Goal: Complete application form: Complete application form

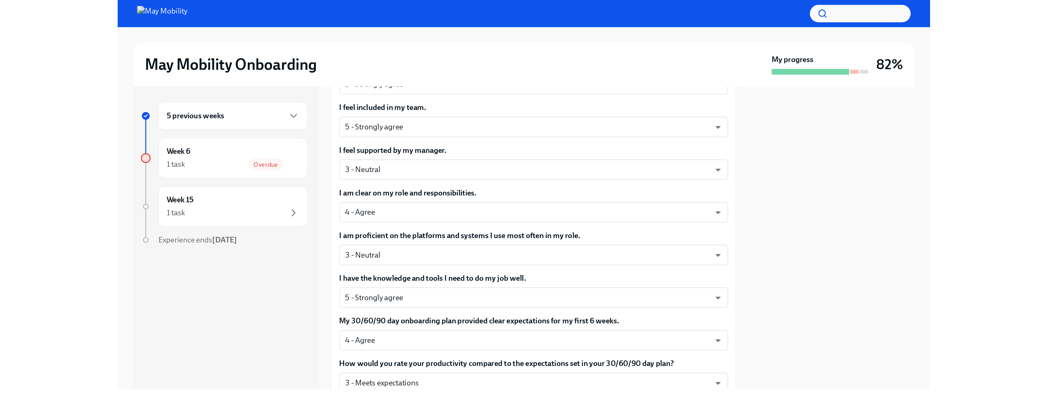
scroll to position [288, 0]
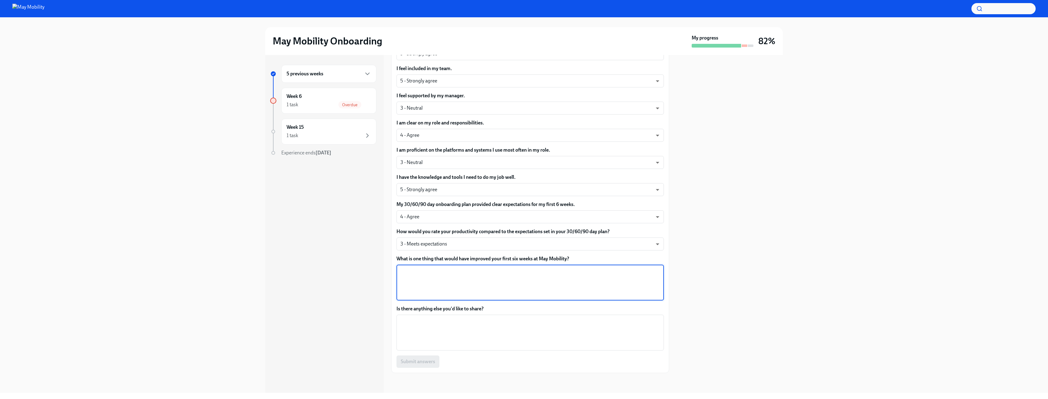
click at [431, 275] on textarea "What is one thing that would have improved your first six weeks at May Mobility?" at bounding box center [530, 283] width 260 height 30
click at [435, 296] on textarea "Is there anything else you'd like to share?" at bounding box center [530, 333] width 260 height 30
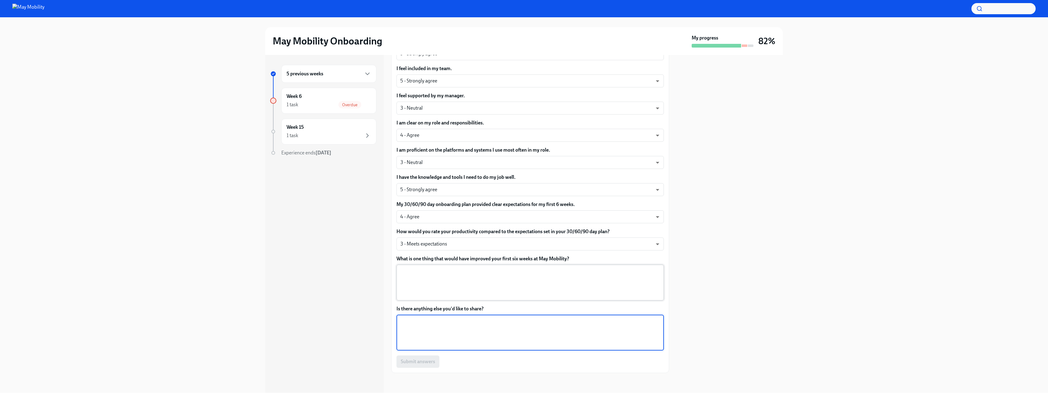
click at [454, 282] on textarea "What is one thing that would have improved your first six weeks at May Mobility?" at bounding box center [530, 283] width 260 height 30
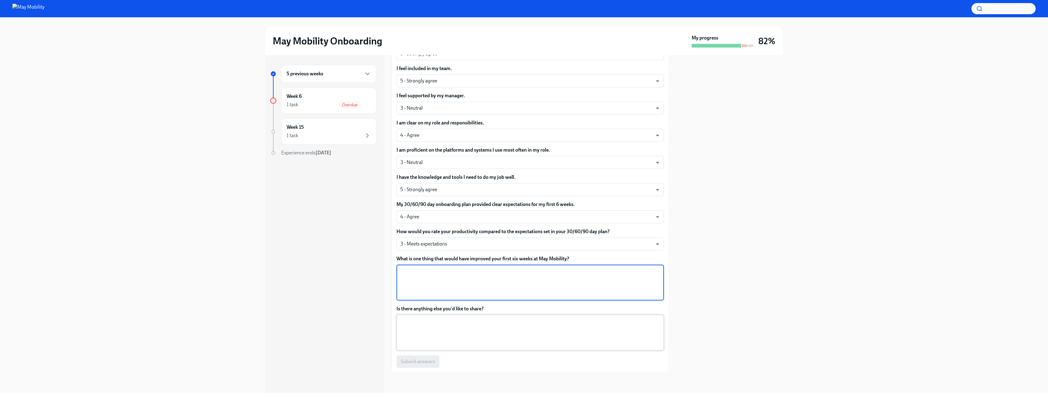
click at [445, 296] on textarea "Is there anything else you'd like to share?" at bounding box center [530, 333] width 260 height 30
click at [443, 282] on textarea "What is one thing that would have improved your first six weeks at May Mobility?" at bounding box center [530, 283] width 260 height 30
click at [435, 296] on textarea "Is there anything else you'd like to share?" at bounding box center [530, 333] width 260 height 30
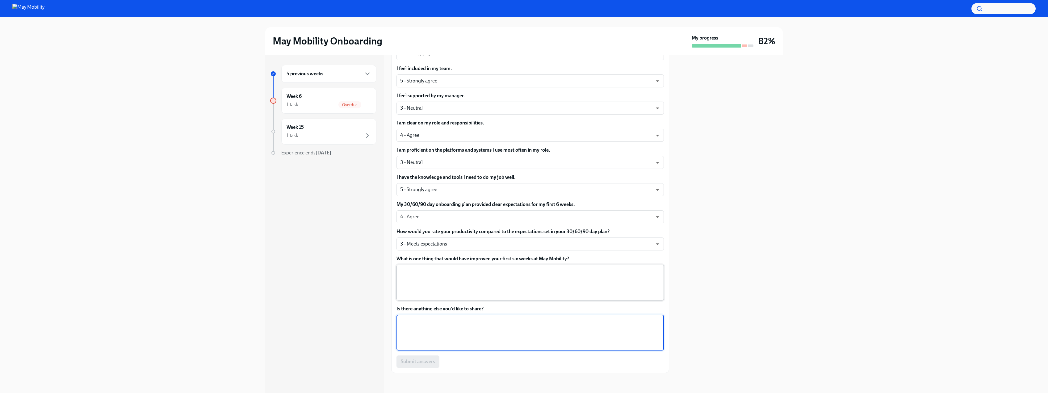
click at [444, 277] on textarea "What is one thing that would have improved your first six weeks at May Mobility?" at bounding box center [530, 283] width 260 height 30
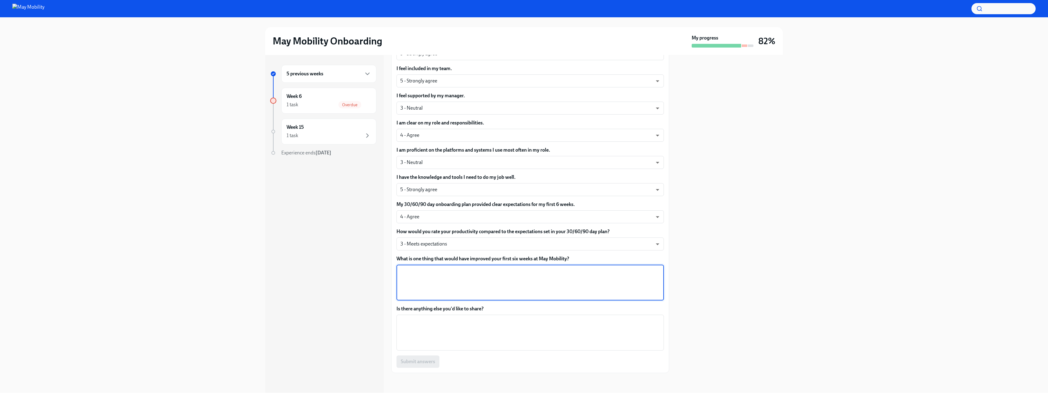
click at [388, 154] on div "5 previous weeks Week 6 1 task Overdue Week 15 1 task Experience ends [DATE] Co…" at bounding box center [524, 224] width 518 height 338
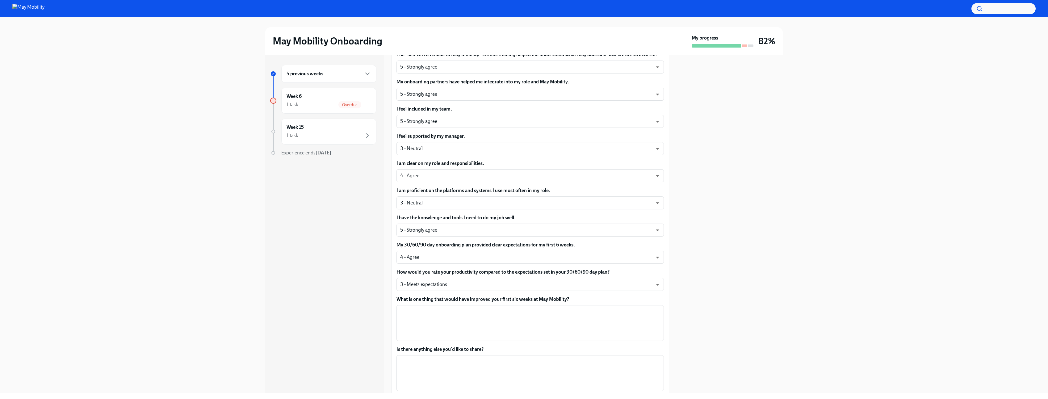
scroll to position [259, 0]
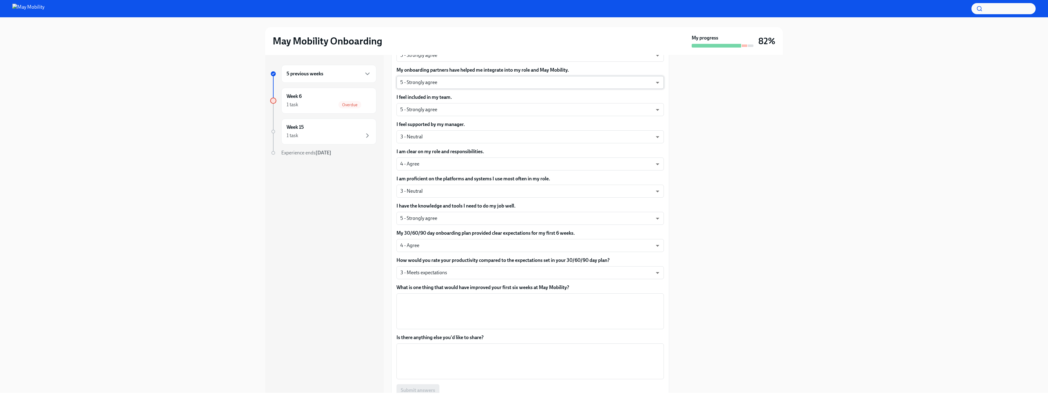
click at [460, 82] on body "May Mobility Onboarding My progress 82% 5 previous weeks Week 6 1 task Overdue …" at bounding box center [524, 199] width 1048 height 399
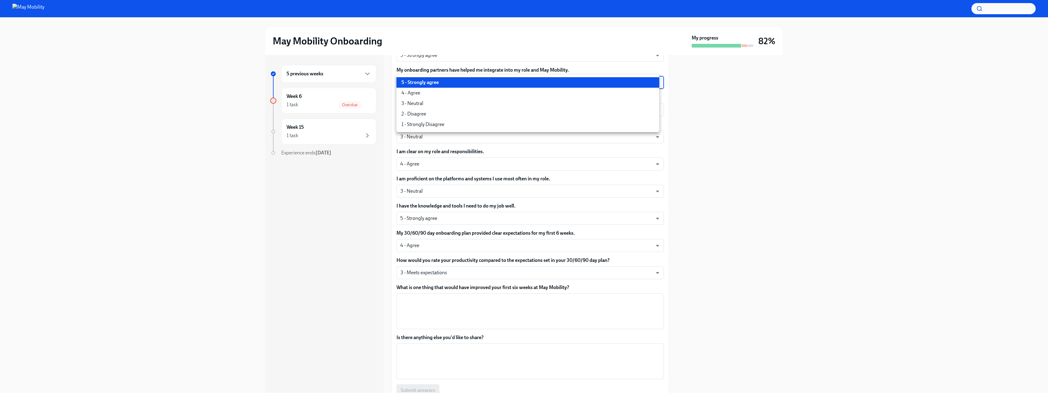
click at [432, 96] on li "4 - Agree" at bounding box center [528, 93] width 263 height 11
type input "nYbWsvkNA"
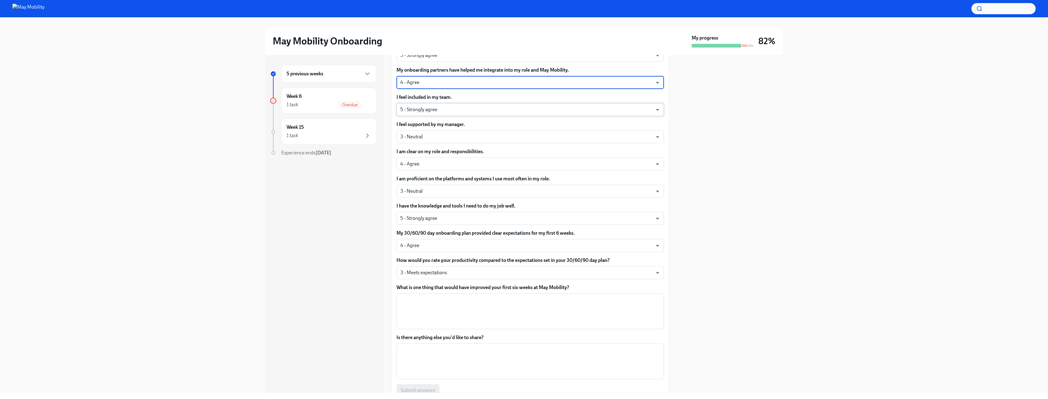
click at [434, 104] on body "May Mobility Onboarding My progress 82% 5 previous weeks Week 6 1 task Overdue …" at bounding box center [524, 199] width 1048 height 399
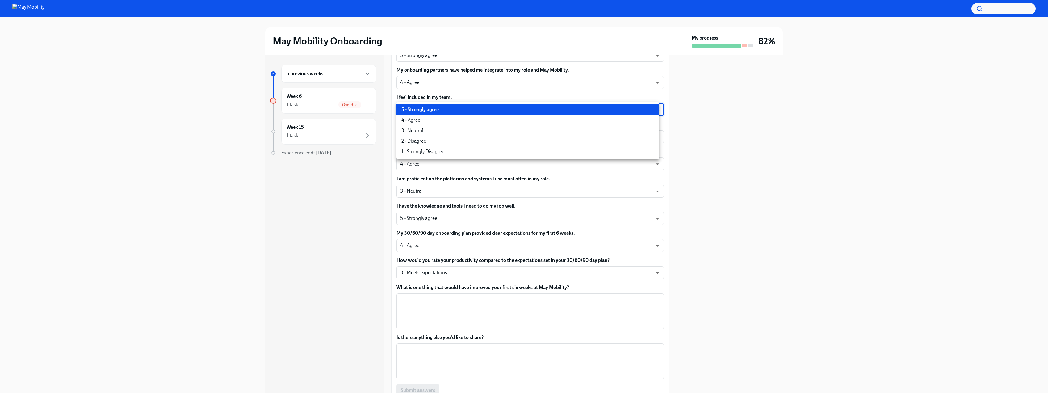
click at [432, 122] on li "4 - Agree" at bounding box center [528, 120] width 263 height 11
type input "nYbWsvkNA"
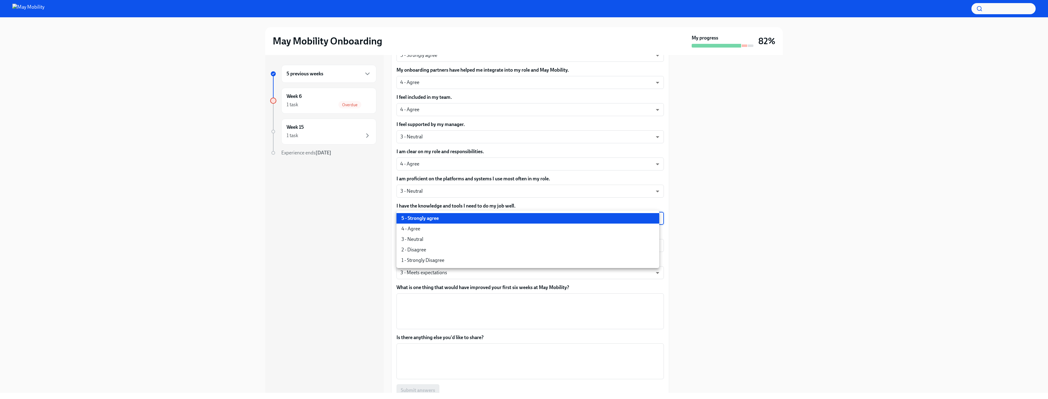
click at [461, 218] on body "May Mobility Onboarding My progress 82% 5 previous weeks Week 6 1 task Overdue …" at bounding box center [524, 199] width 1048 height 399
click at [351, 217] on div at bounding box center [524, 199] width 1048 height 399
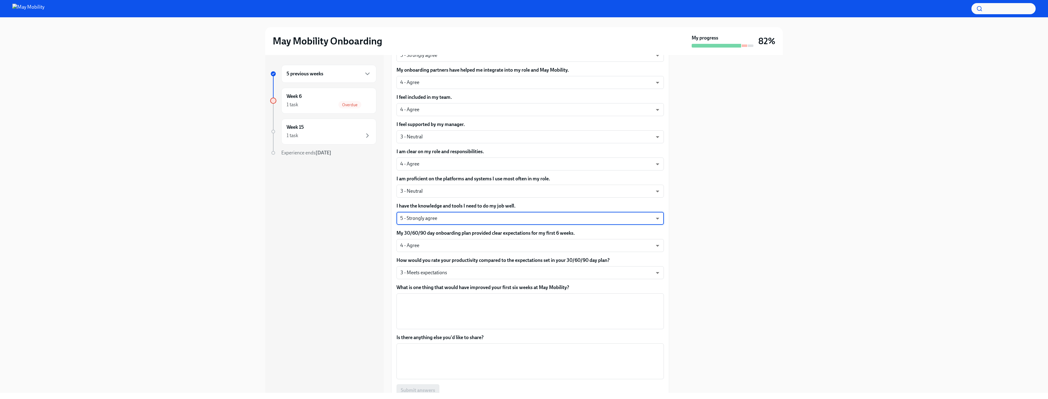
click at [371, 246] on div "5 previous weeks Week 6 1 task Overdue Week 15 1 task Experience ends [DATE]" at bounding box center [324, 224] width 119 height 338
click at [410, 246] on body "May Mobility Onboarding My progress 82% 5 previous weeks Week 6 1 task Overdue …" at bounding box center [524, 199] width 1048 height 399
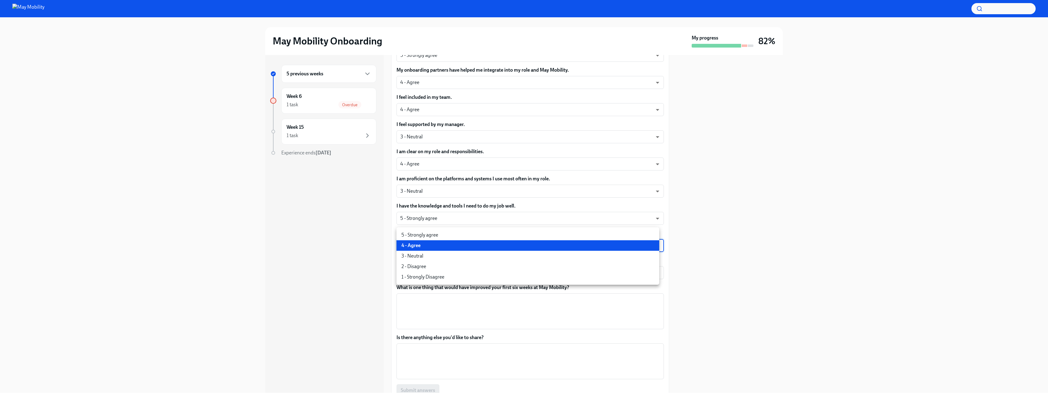
click at [418, 256] on li "3 - Neutral" at bounding box center [528, 256] width 263 height 11
type input "uYz84vslQ"
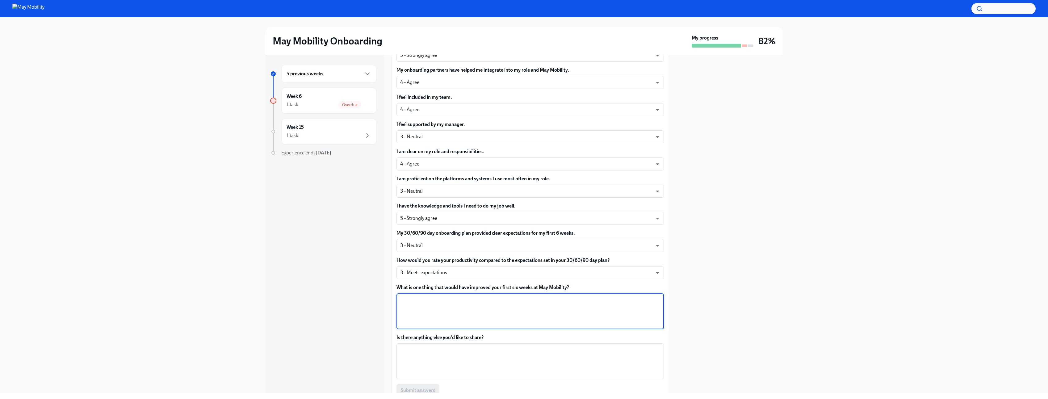
click at [496, 296] on textarea "What is one thing that would have improved your first six weeks at May Mobility?" at bounding box center [530, 312] width 260 height 30
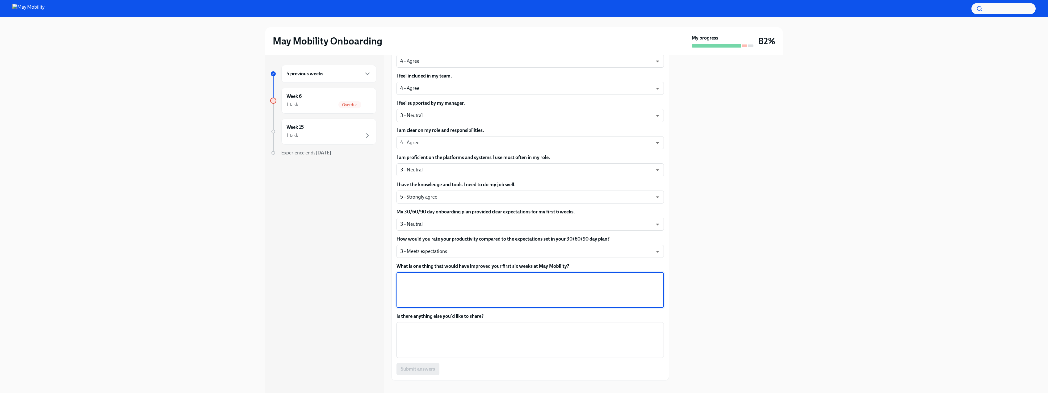
scroll to position [288, 0]
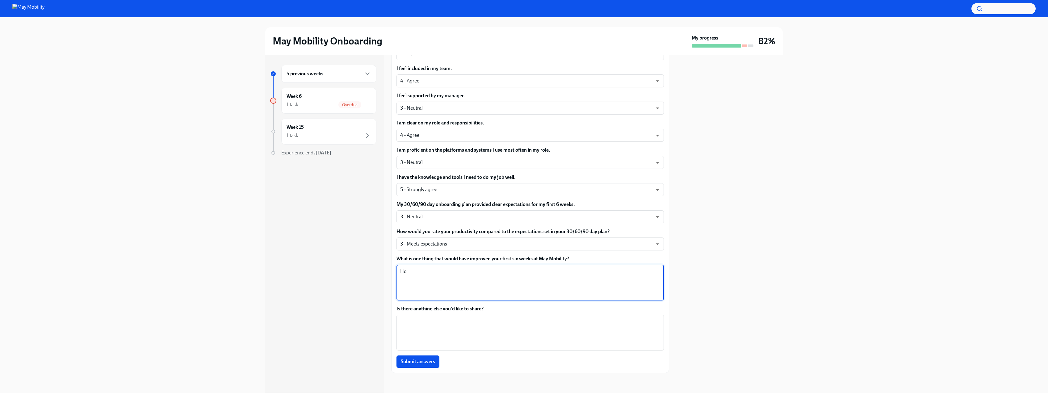
type textarea "H"
type textarea "M"
type textarea "I think my scores are a reflection of the time that I joined, and the team I en…"
click at [578, 273] on textarea "I think my scores are a reflection of the time that I joined, and the team I en…" at bounding box center [530, 283] width 260 height 30
drag, startPoint x: 603, startPoint y: 271, endPoint x: 469, endPoint y: 271, distance: 133.4
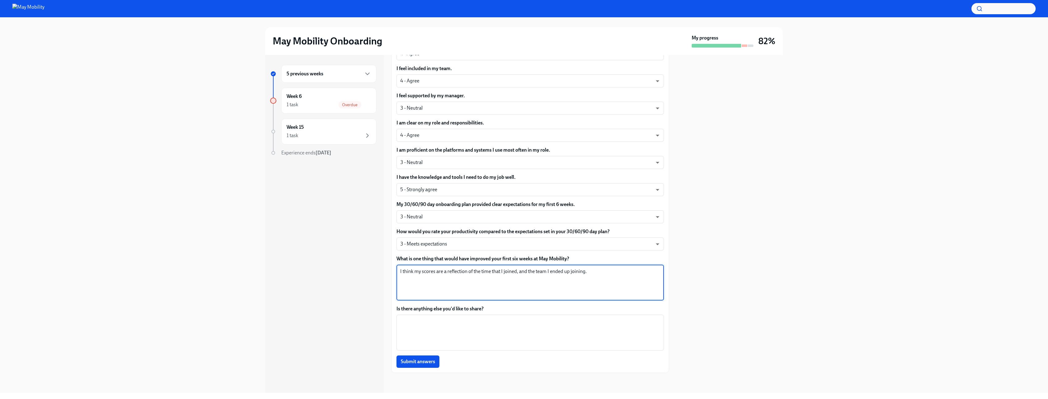
click at [469, 271] on textarea "I think my scores are a reflection of the time that I joined, and the team I en…" at bounding box center [530, 283] width 260 height 30
click at [559, 286] on textarea "I think my scores are a reflection of the time that I joined, and the team I en…" at bounding box center [530, 283] width 260 height 30
drag, startPoint x: 594, startPoint y: 272, endPoint x: 397, endPoint y: 272, distance: 197.1
click at [397, 272] on div "I think my scores are a reflection of the time that I joined, and the team I en…" at bounding box center [530, 283] width 267 height 36
type textarea "I"
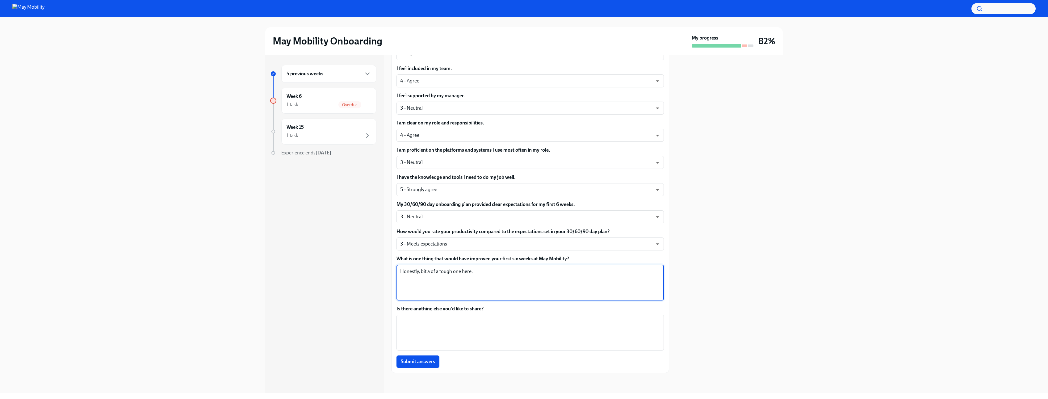
drag, startPoint x: 487, startPoint y: 271, endPoint x: 397, endPoint y: 270, distance: 90.2
click at [397, 269] on div "Honestly, bit a of a tough one here. x ​" at bounding box center [530, 283] width 267 height 36
type textarea "I"
drag, startPoint x: 625, startPoint y: 272, endPoint x: 633, endPoint y: 258, distance: 15.9
click at [578, 272] on textarea "My manager was on vacation and then on bereavement leave for multiple weeks, an…" at bounding box center [530, 283] width 260 height 30
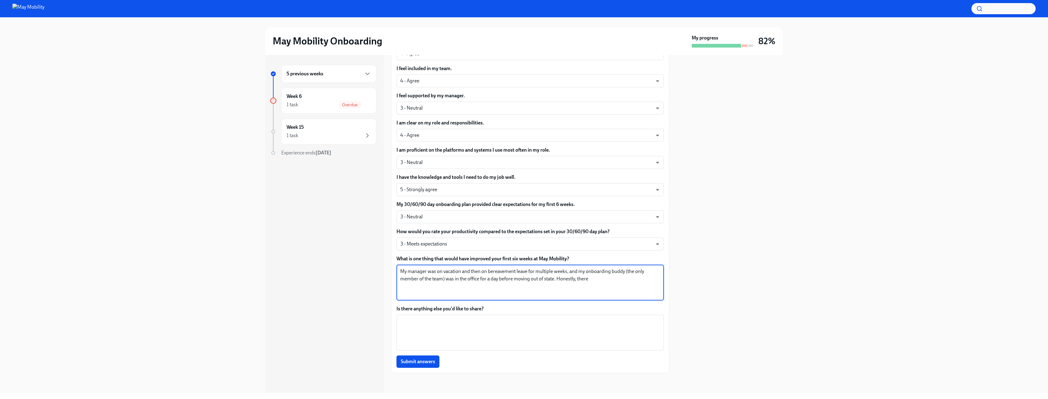
click at [445, 280] on textarea "My manager was on vacation and then on bereavement leave for multiple weeks, an…" at bounding box center [530, 283] width 260 height 30
click at [441, 281] on textarea "My manager was on vacation and then on bereavement leave for multiple weeks, an…" at bounding box center [530, 283] width 260 height 30
click at [578, 280] on textarea "My manager was on vacation and then on bereavement leave for multiple weeks, an…" at bounding box center [530, 283] width 260 height 30
click at [469, 279] on textarea "My manager was on vacation and then on bereavement leave for multiple weeks, an…" at bounding box center [530, 283] width 260 height 30
click at [578, 280] on textarea "My manager was on vacation and then on bereavement leave for multiple weeks, an…" at bounding box center [530, 283] width 260 height 30
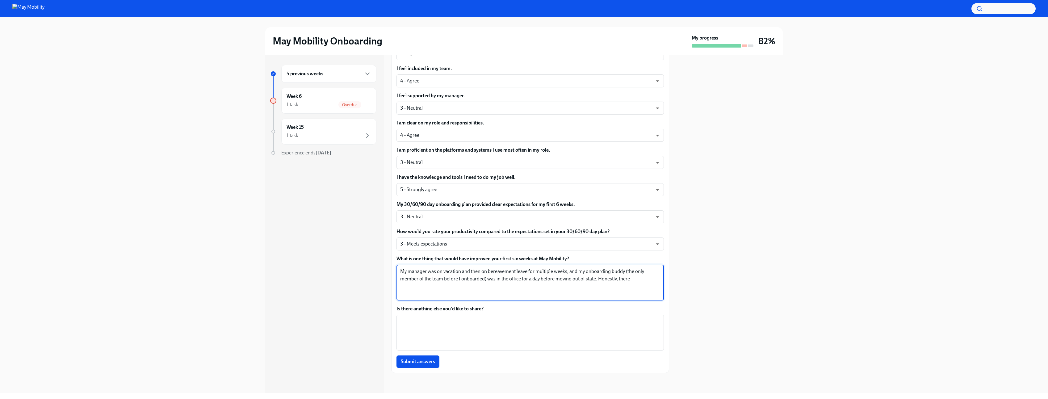
click at [578, 279] on textarea "My manager was on vacation and then on bereavement leave for multiple weeks, an…" at bounding box center [530, 283] width 260 height 30
drag, startPoint x: 630, startPoint y: 280, endPoint x: 627, endPoint y: 280, distance: 3.1
click at [578, 280] on textarea "My manager was on vacation and then on bereavement leave for multiple weeks, an…" at bounding box center [530, 283] width 260 height 30
drag, startPoint x: 488, startPoint y: 271, endPoint x: 471, endPoint y: 274, distance: 16.6
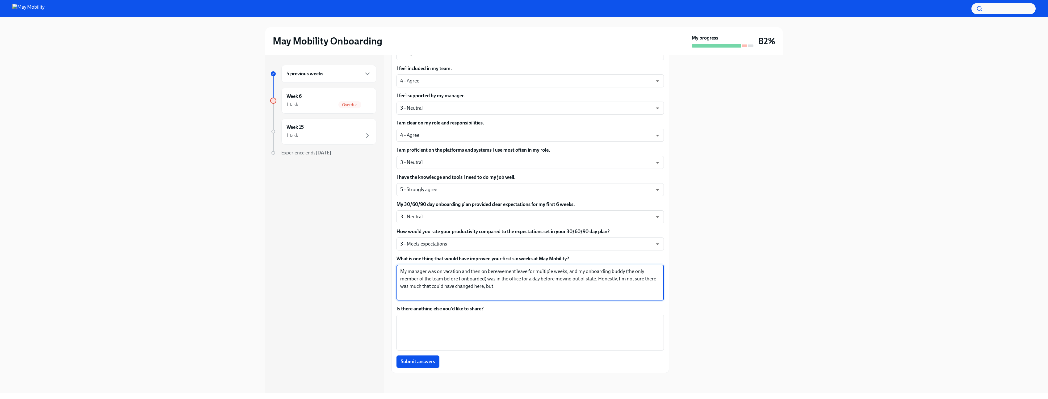
click at [471, 274] on textarea "My manager was on vacation and then on bereavement leave for multiple weeks, an…" at bounding box center [530, 283] width 260 height 30
click at [511, 272] on textarea "My manager was on vacation and then on bereavement leave for multiple weeks, an…" at bounding box center [530, 283] width 260 height 30
drag, startPoint x: 530, startPoint y: 272, endPoint x: 569, endPoint y: 271, distance: 39.3
click at [569, 271] on textarea "My manager was on vacation and then on bereavement leave for multiple weeks, an…" at bounding box center [530, 283] width 260 height 30
click at [568, 272] on textarea "My manager was on vacation and then on bereavement leave for multiple weeks, an…" at bounding box center [530, 283] width 260 height 30
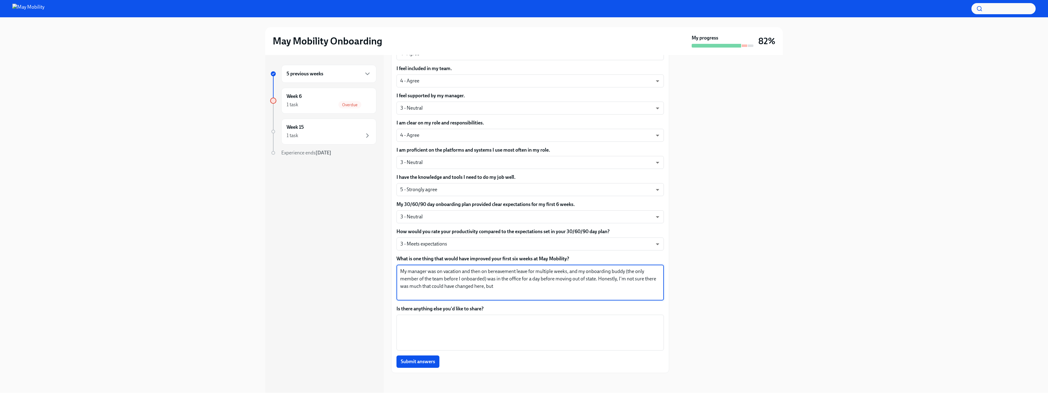
drag, startPoint x: 567, startPoint y: 271, endPoint x: 533, endPoint y: 273, distance: 34.0
click at [533, 273] on textarea "My manager was on vacation and then on bereavement leave for multiple weeks, an…" at bounding box center [530, 283] width 260 height 30
click at [528, 273] on textarea "My manager was on vacation and then on bereavement leave for multiple weeks, an…" at bounding box center [530, 283] width 260 height 30
click at [526, 279] on textarea "My manager was on vacation and then on bereavement leave meaning she was unavai…" at bounding box center [530, 283] width 260 height 30
click at [522, 279] on textarea "My manager was on vacation and then on bereavement leave meaning she was unavai…" at bounding box center [530, 283] width 260 height 30
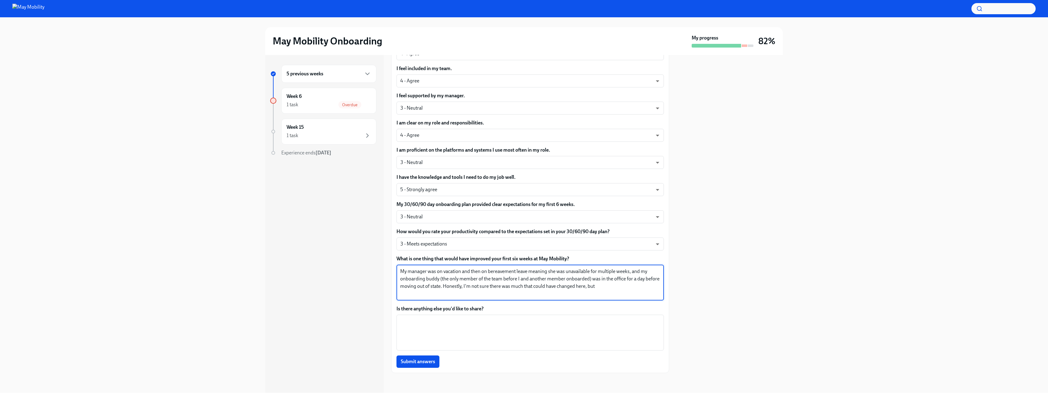
drag, startPoint x: 617, startPoint y: 287, endPoint x: 565, endPoint y: 286, distance: 51.9
click at [565, 286] on textarea "My manager was on vacation and then on bereavement leave meaning she was unavai…" at bounding box center [530, 283] width 260 height 30
click at [578, 286] on textarea "My manager was on vacation and then on bereavement leave meaning she was unavai…" at bounding box center [530, 283] width 260 height 30
click at [529, 272] on textarea "My manager was on vacation and then on bereavement leave meaning she was unavai…" at bounding box center [530, 283] width 260 height 30
click at [403, 272] on textarea "My manager was on vacation and then on bereavement leave, meaning she was unava…" at bounding box center [530, 283] width 260 height 30
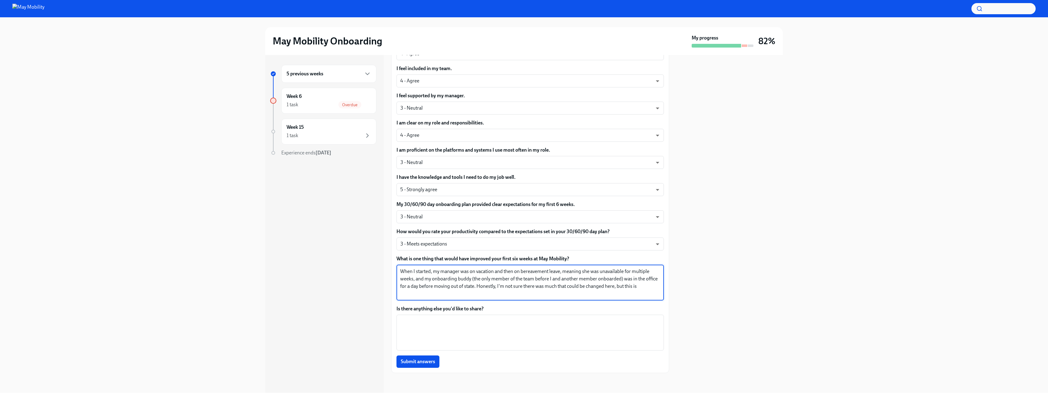
click at [564, 273] on textarea "When I started, my manager was on vacation and then on bereavement leave, meani…" at bounding box center [530, 283] width 260 height 30
click at [417, 280] on textarea "When I started, my manager was on vacation and then on bereavement leave, meani…" at bounding box center [530, 283] width 260 height 30
drag, startPoint x: 528, startPoint y: 288, endPoint x: 543, endPoint y: 288, distance: 14.5
click at [542, 288] on textarea "When I started, my manager was on vacation and then on bereavement leave, meani…" at bounding box center [530, 283] width 260 height 30
drag, startPoint x: 601, startPoint y: 287, endPoint x: 636, endPoint y: 286, distance: 34.9
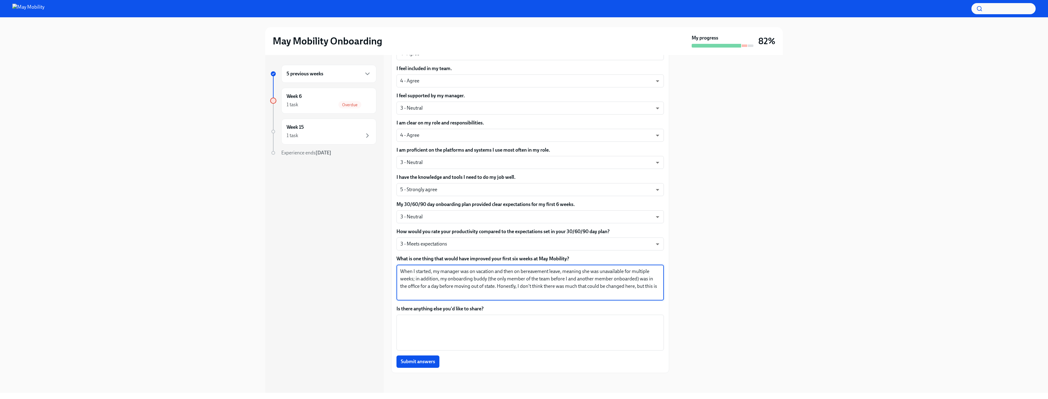
click at [578, 285] on textarea "When I started, my manager was on vacation and then on bereavement leave, meani…" at bounding box center [530, 283] width 260 height 30
click at [499, 287] on textarea "When I started, my manager was on vacation and then on bereavement leave, meani…" at bounding box center [530, 283] width 260 height 30
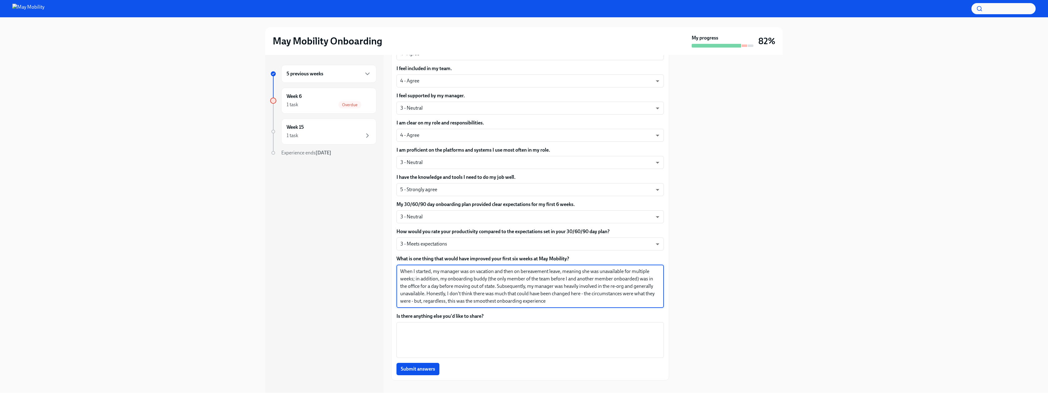
click at [563, 296] on textarea "When I started, my manager was on vacation and then on bereavement leave, meani…" at bounding box center [530, 286] width 260 height 37
click at [539, 296] on textarea "Is there anything else you'd like to share?" at bounding box center [530, 340] width 260 height 30
click at [578, 296] on textarea "When I started, my manager was on vacation and then on bereavement leave, meani…" at bounding box center [530, 286] width 260 height 37
type textarea "When I started, my manager was on vacation and then on bereavement leave, meani…"
click at [520, 296] on textarea "Is there anything else you'd like to share?" at bounding box center [530, 340] width 260 height 30
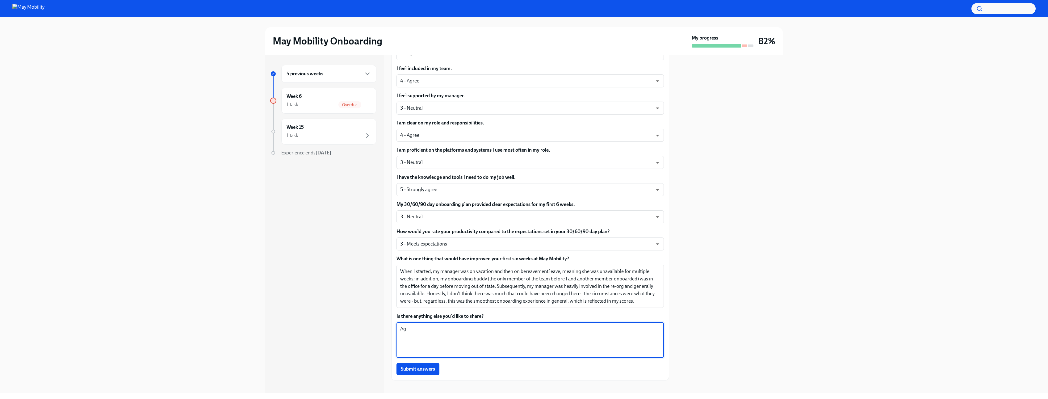
type textarea "A"
click at [508, 285] on textarea "When I started, my manager was on vacation and then on bereavement leave, meani…" at bounding box center [530, 286] width 260 height 37
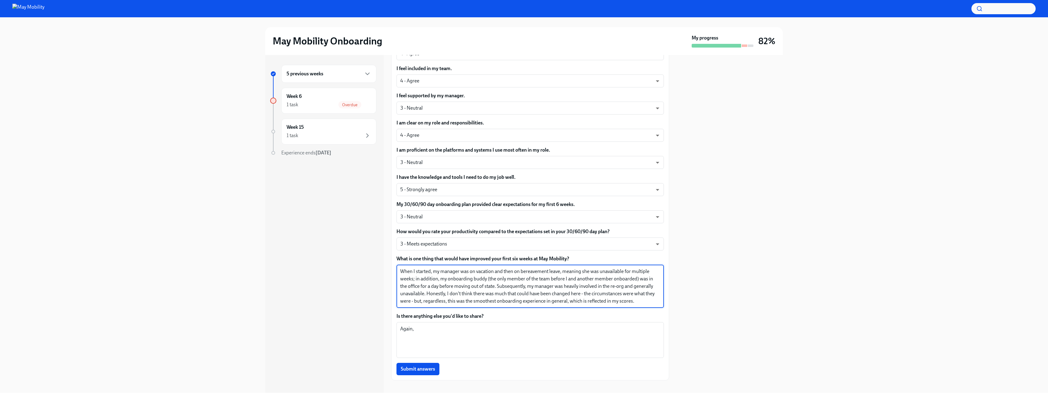
drag, startPoint x: 436, startPoint y: 293, endPoint x: 633, endPoint y: 304, distance: 197.9
click at [578, 296] on textarea "When I started, my manager was on vacation and then on bereavement leave, meani…" at bounding box center [530, 286] width 260 height 37
drag, startPoint x: 628, startPoint y: 303, endPoint x: 404, endPoint y: 258, distance: 228.6
click at [404, 258] on div "What is one thing that would have improved your first six weeks at May Mobility…" at bounding box center [530, 281] width 267 height 53
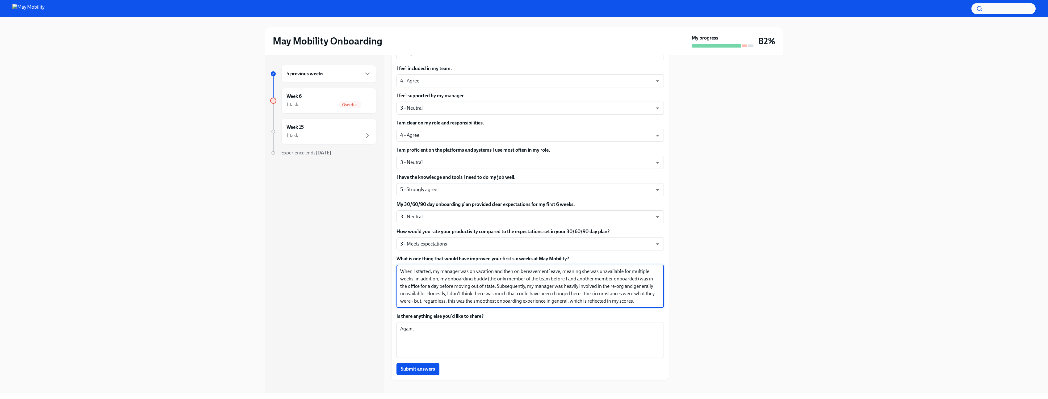
click at [513, 285] on textarea "When I started, my manager was on vacation and then on bereavement leave, meani…" at bounding box center [530, 286] width 260 height 37
click at [578, 296] on textarea "When I started, my manager was on vacation and then on bereavement leave, meani…" at bounding box center [530, 286] width 260 height 37
click at [495, 296] on textarea "Again," at bounding box center [530, 340] width 260 height 30
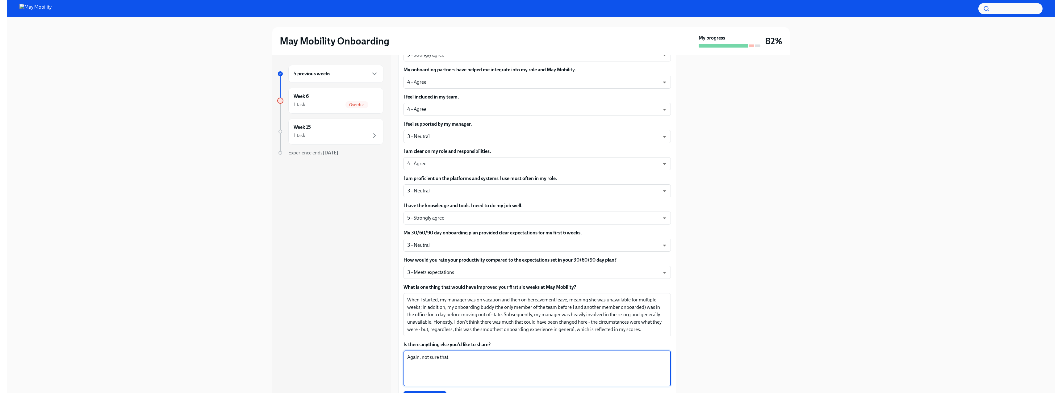
scroll to position [296, 0]
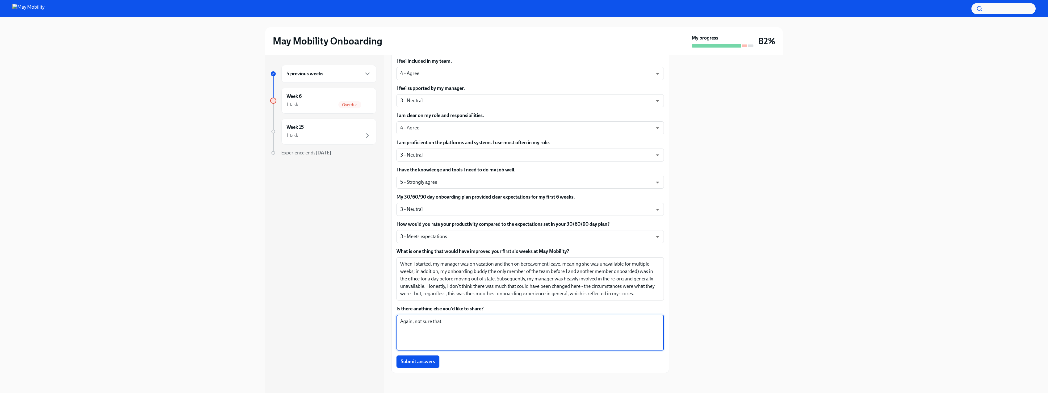
type textarea "Again, not sure that"
